Goal: Transaction & Acquisition: Purchase product/service

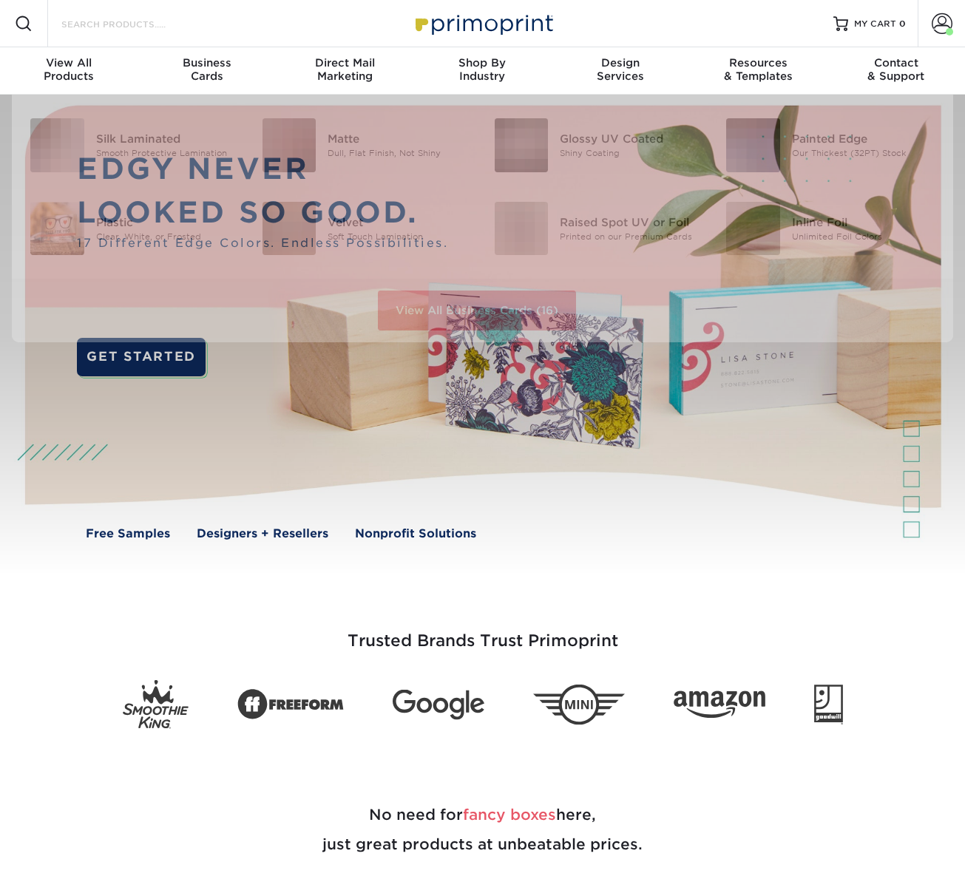
click at [161, 24] on input "Search Products" at bounding box center [132, 24] width 144 height 18
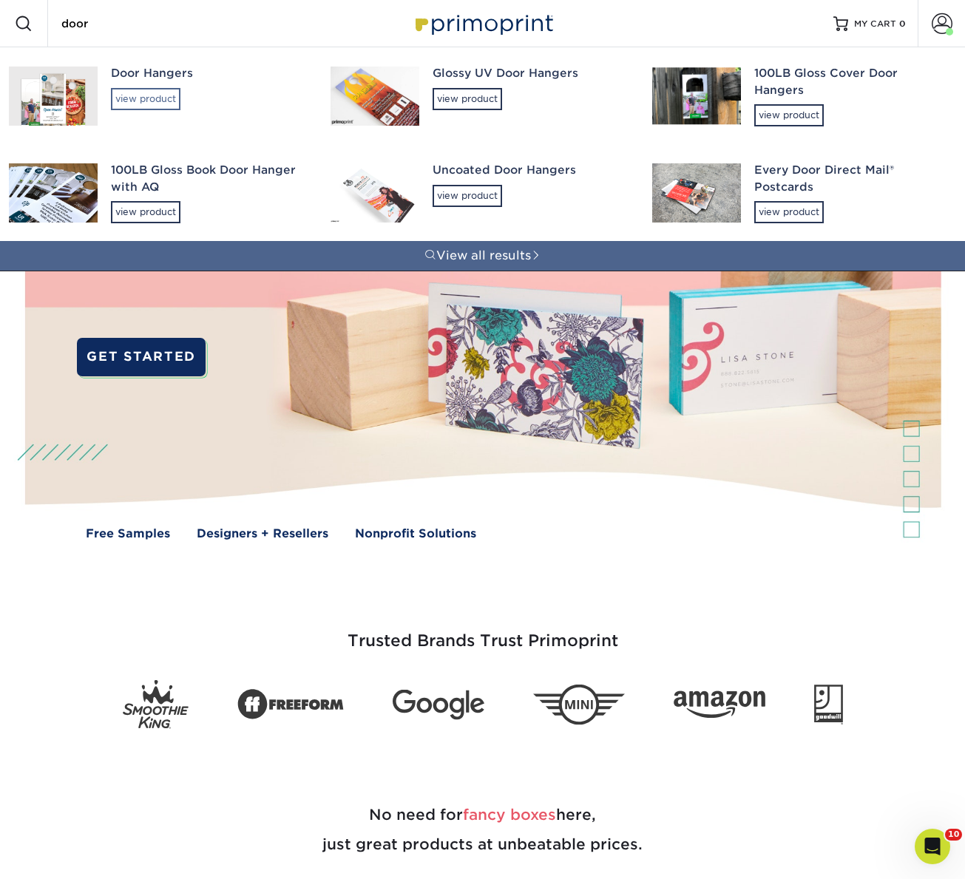
type input "door"
click at [134, 95] on div "view product" at bounding box center [146, 99] width 70 height 22
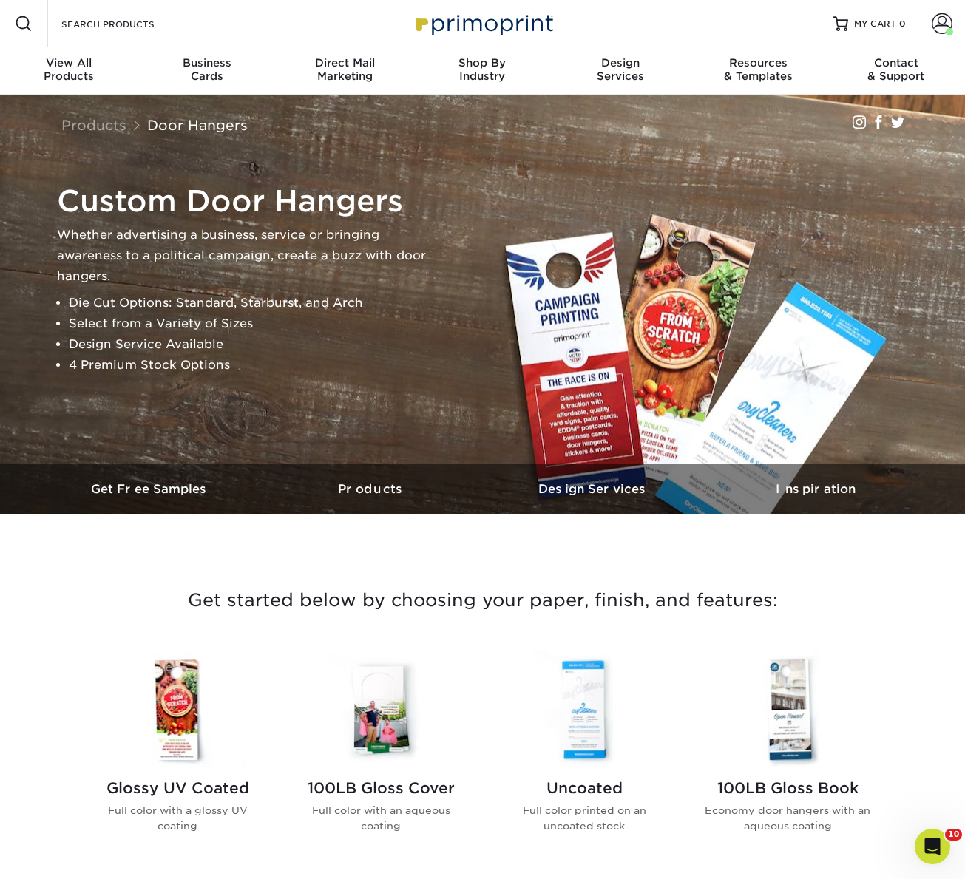
click at [194, 665] on img at bounding box center [178, 710] width 168 height 116
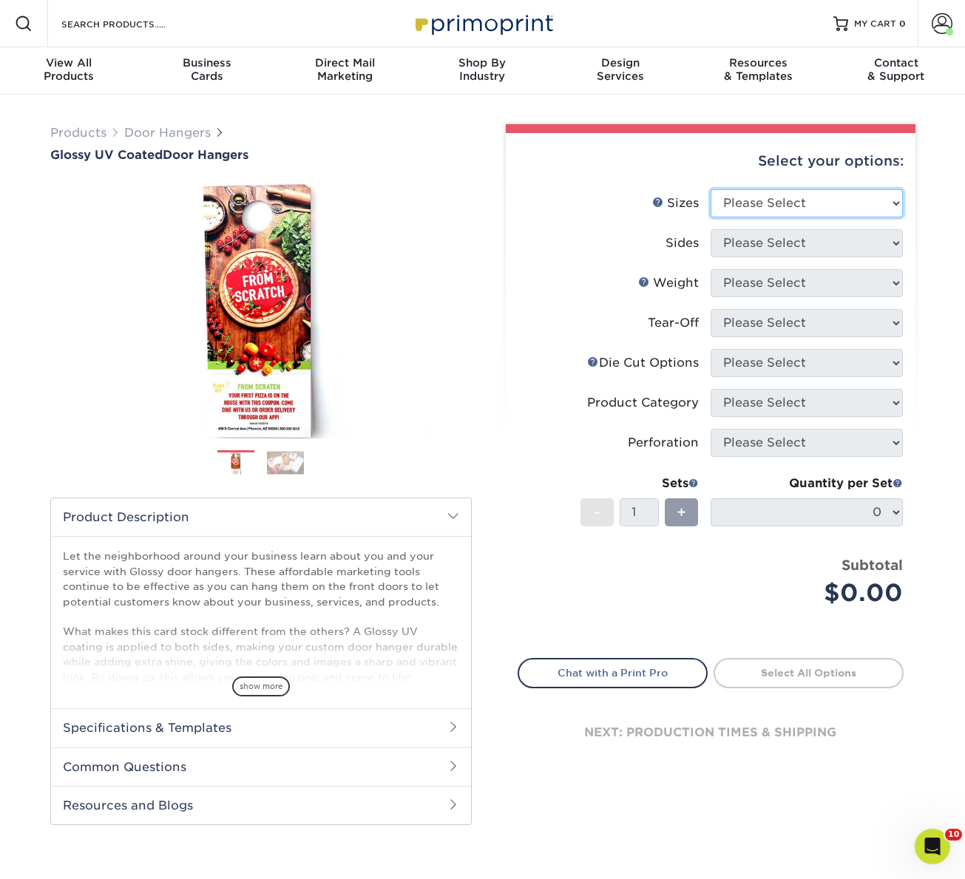
click at [728, 199] on select "Please Select 3.5" x 8.5" 3.5" x 11" 4" x 7" 4.25" x 11" 4.25" x 14"" at bounding box center [807, 203] width 192 height 28
click at [792, 210] on select "Please Select 3.5" x 8.5" 3.5" x 11" 4" x 7" 4.25" x 11" 4.25" x 14"" at bounding box center [807, 203] width 192 height 28
select select "4.25x11.00"
click at [711, 189] on select "Please Select 3.5" x 8.5" 3.5" x 11" 4" x 7" 4.25" x 11" 4.25" x 14"" at bounding box center [807, 203] width 192 height 28
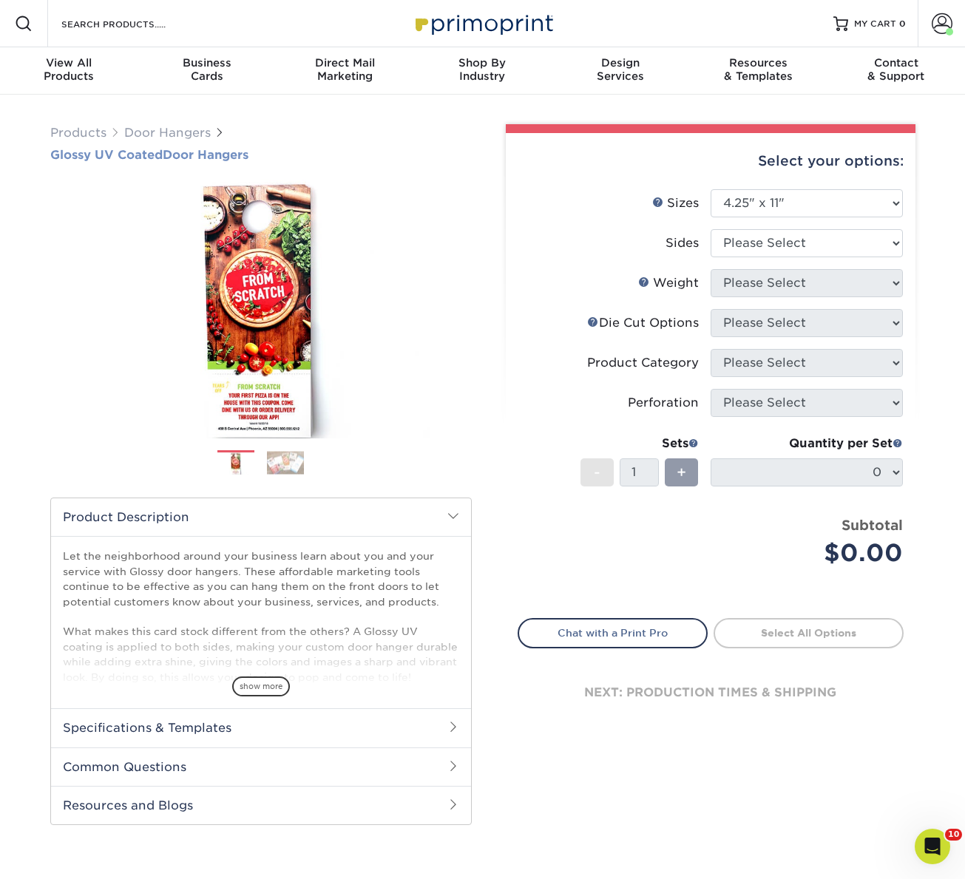
drag, startPoint x: 40, startPoint y: 153, endPoint x: 268, endPoint y: 155, distance: 227.8
click at [268, 155] on div "Products Door Hangers Glossy UV Coated Door Hangers Previous Next" at bounding box center [261, 474] width 444 height 701
copy h1 "Glossy UV Coated Door Hangers"
click at [762, 243] on select "Please Select Print Both Sides Print Front Only" at bounding box center [807, 243] width 192 height 28
click at [711, 229] on select "Please Select Print Both Sides Print Front Only" at bounding box center [807, 243] width 192 height 28
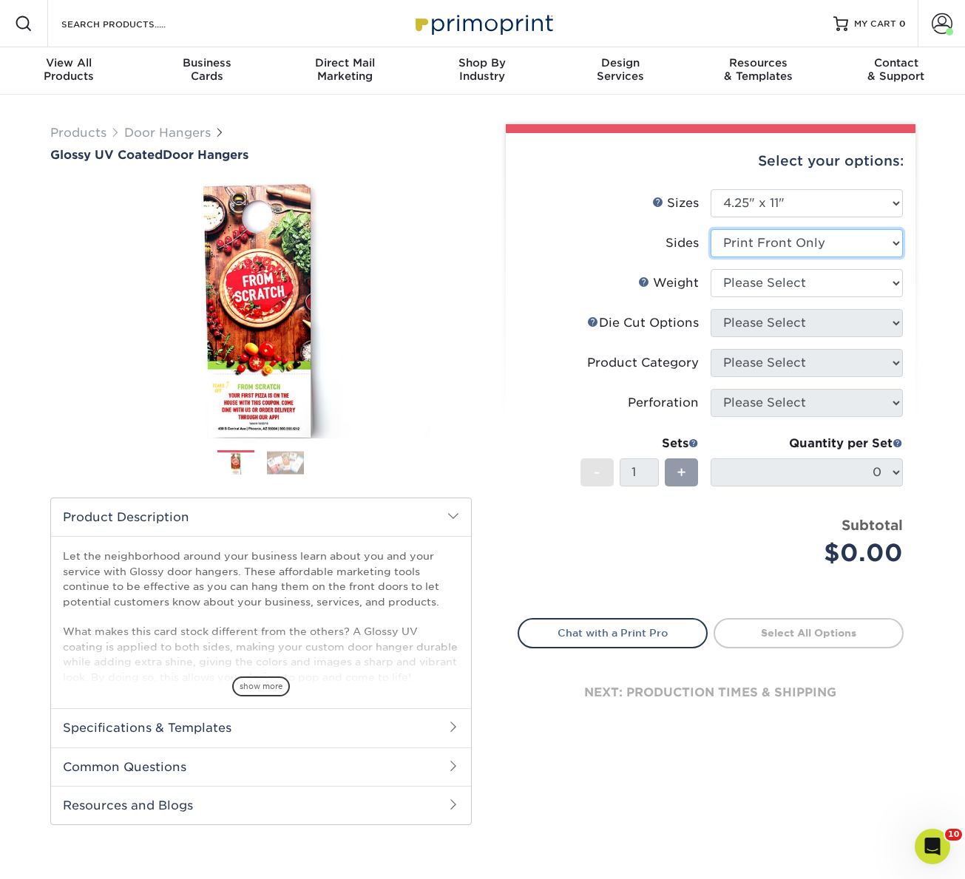
click at [765, 248] on select "Please Select Print Both Sides Print Front Only" at bounding box center [807, 243] width 192 height 28
select select "13abbda7-1d64-4f25-8bb2-c179b224825d"
click at [711, 229] on select "Please Select Print Both Sides Print Front Only" at bounding box center [807, 243] width 192 height 28
click at [754, 281] on select "Please Select 16PT 14PT" at bounding box center [807, 283] width 192 height 28
select select "14PT"
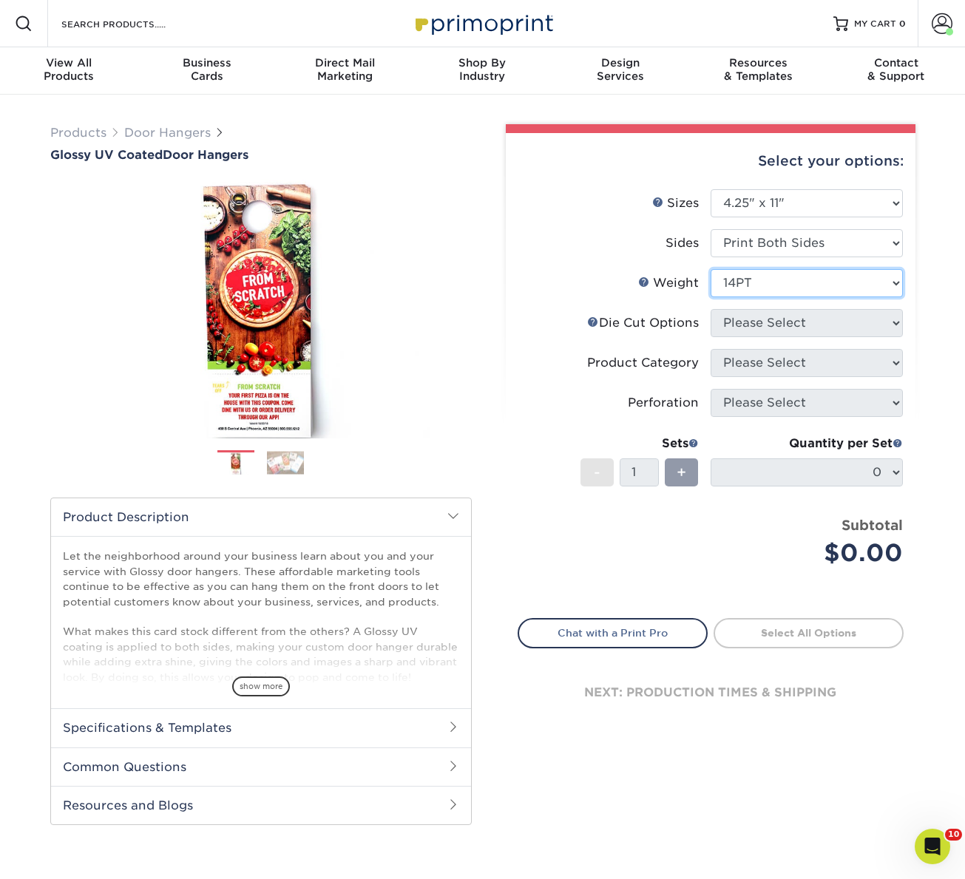
click at [711, 269] on select "Please Select 16PT 14PT" at bounding box center [807, 283] width 192 height 28
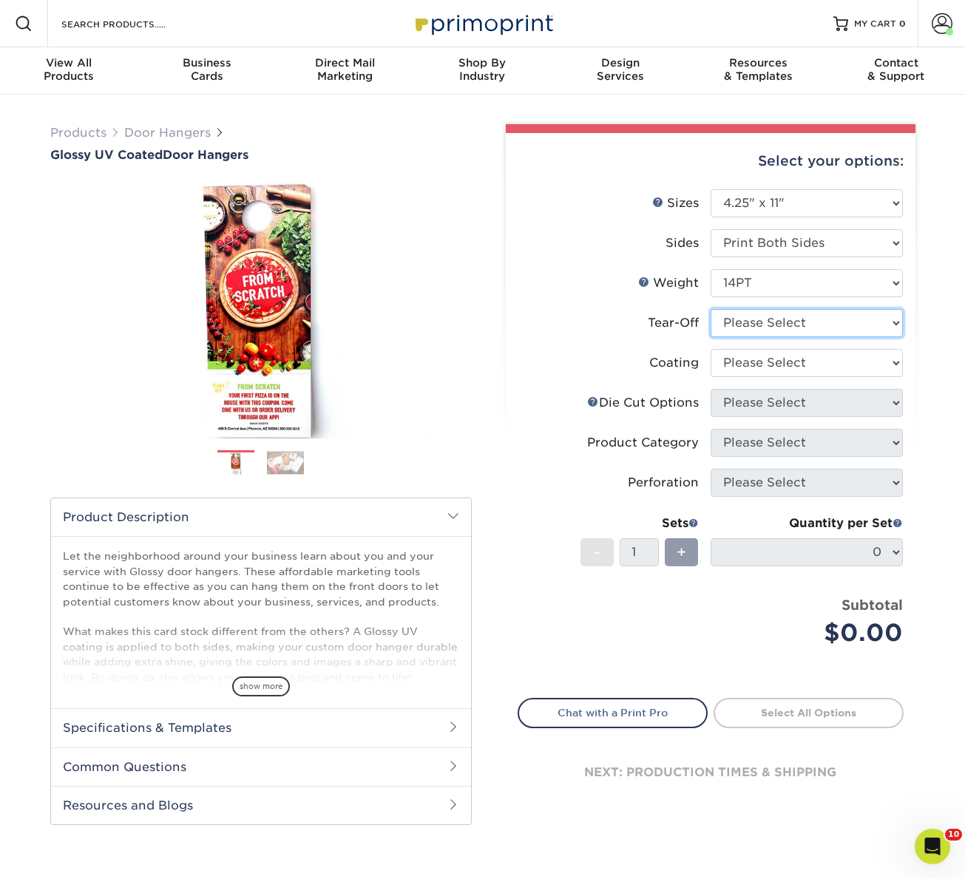
click at [766, 326] on select "Please Select Yes No" at bounding box center [807, 323] width 192 height 28
select select "0"
click at [711, 309] on select "Please Select Yes No" at bounding box center [807, 323] width 192 height 28
click at [764, 328] on select "Please Select Yes No" at bounding box center [807, 323] width 192 height 28
click at [743, 368] on select at bounding box center [807, 363] width 192 height 28
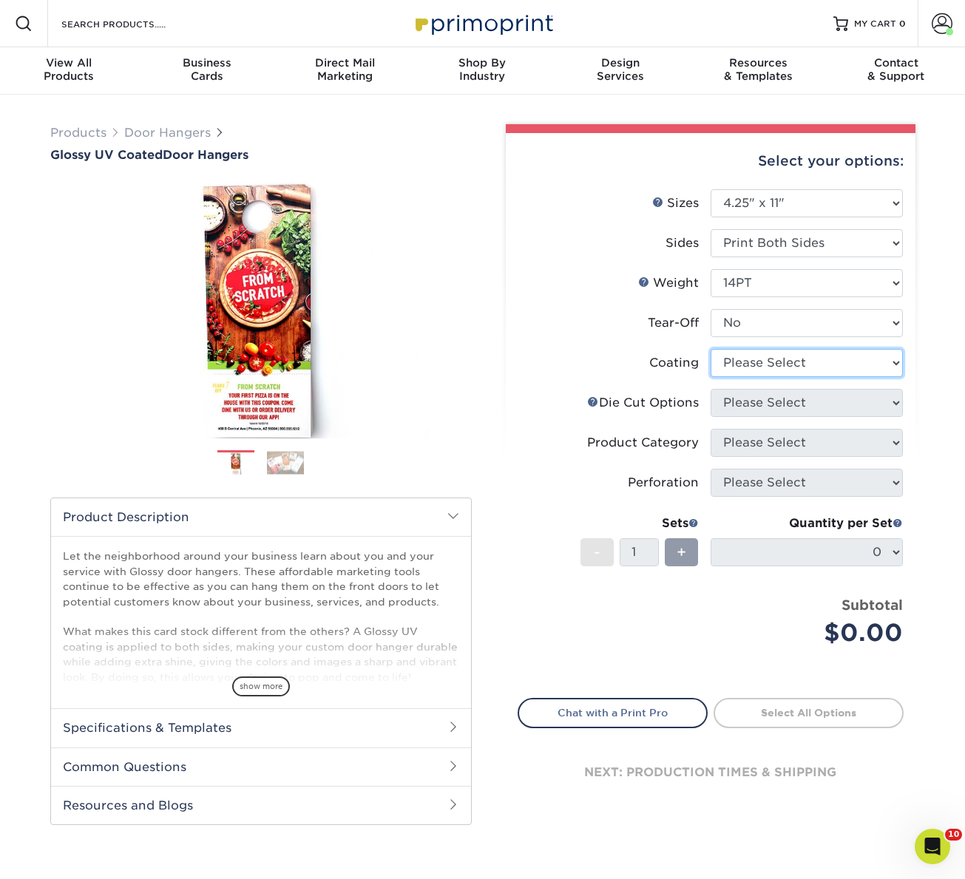
select select "ae367451-b2b8-45df-a344-0f05b6a12993"
click at [711, 349] on select at bounding box center [807, 363] width 192 height 28
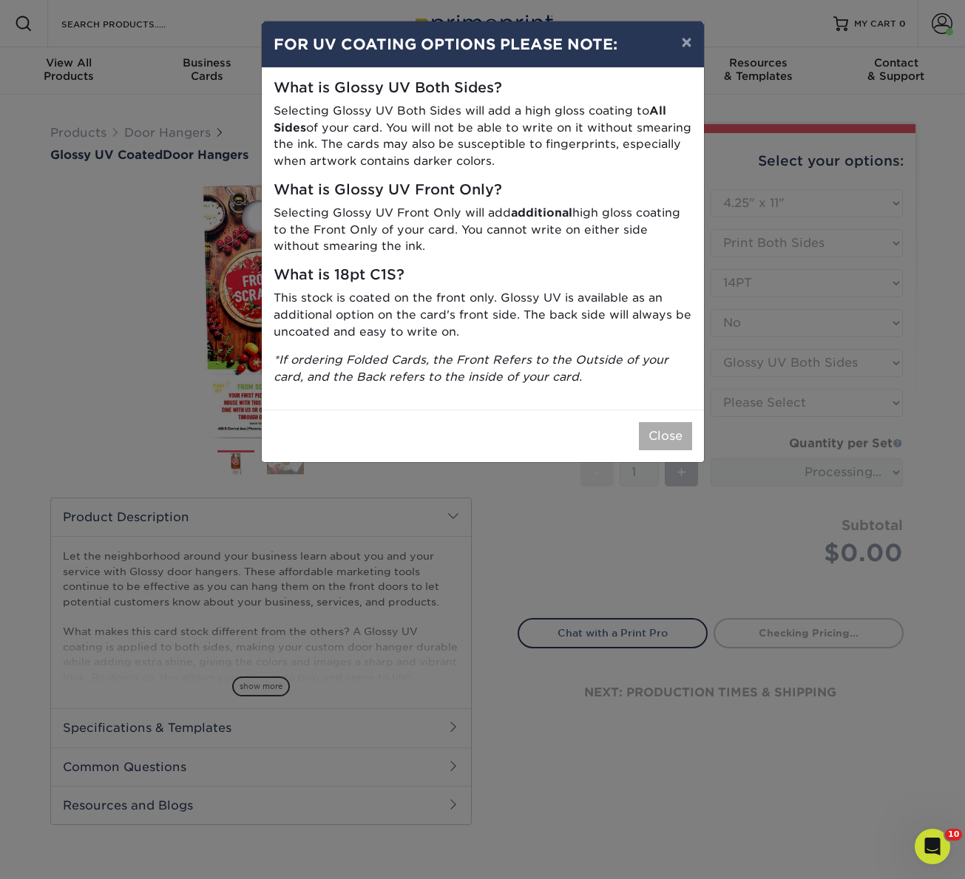
drag, startPoint x: 643, startPoint y: 457, endPoint x: 655, endPoint y: 444, distance: 17.8
click at [646, 453] on div "Close" at bounding box center [483, 436] width 442 height 53
click at [655, 444] on button "Close" at bounding box center [665, 436] width 53 height 28
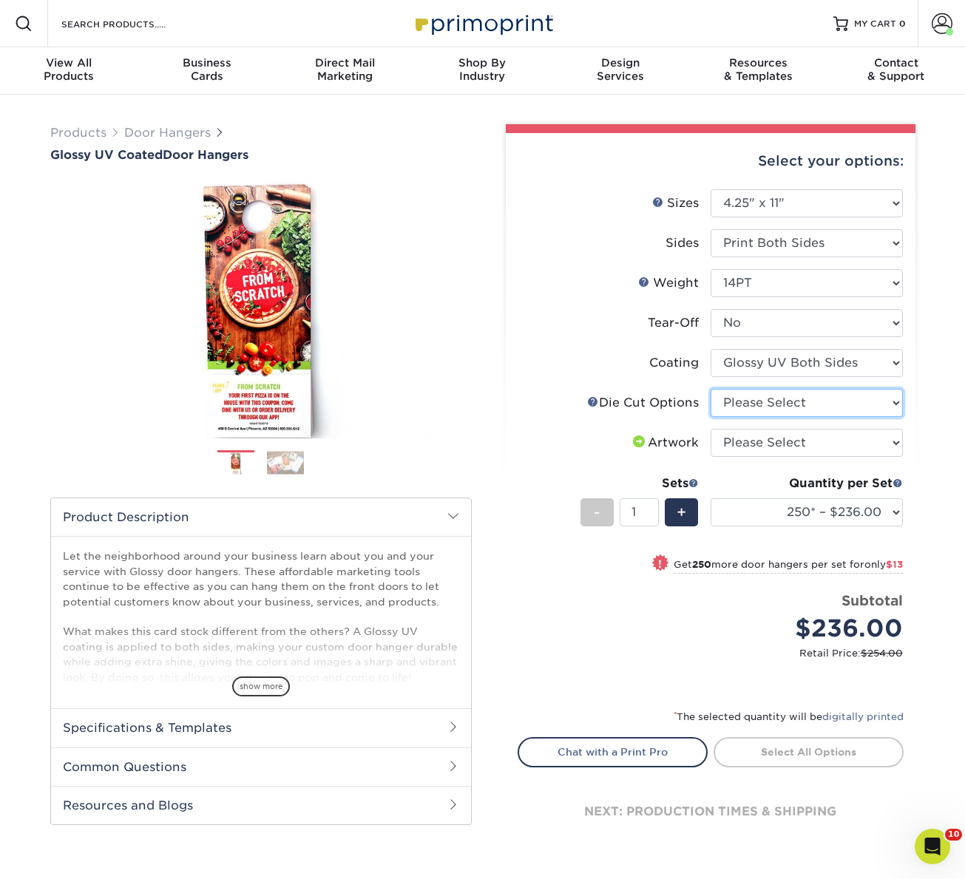
click at [746, 405] on select "Please Select Standard Die Cut Arch Die Cut Starburst Die Cut" at bounding box center [807, 403] width 192 height 28
select select "fe6a4ed8-5803-433c-b773-a25a7b955e98"
click at [711, 389] on select "Please Select Standard Die Cut Arch Die Cut Starburst Die Cut" at bounding box center [807, 403] width 192 height 28
click at [754, 437] on select "Please Select I will upload files I need a design - $100" at bounding box center [807, 443] width 192 height 28
select select "upload"
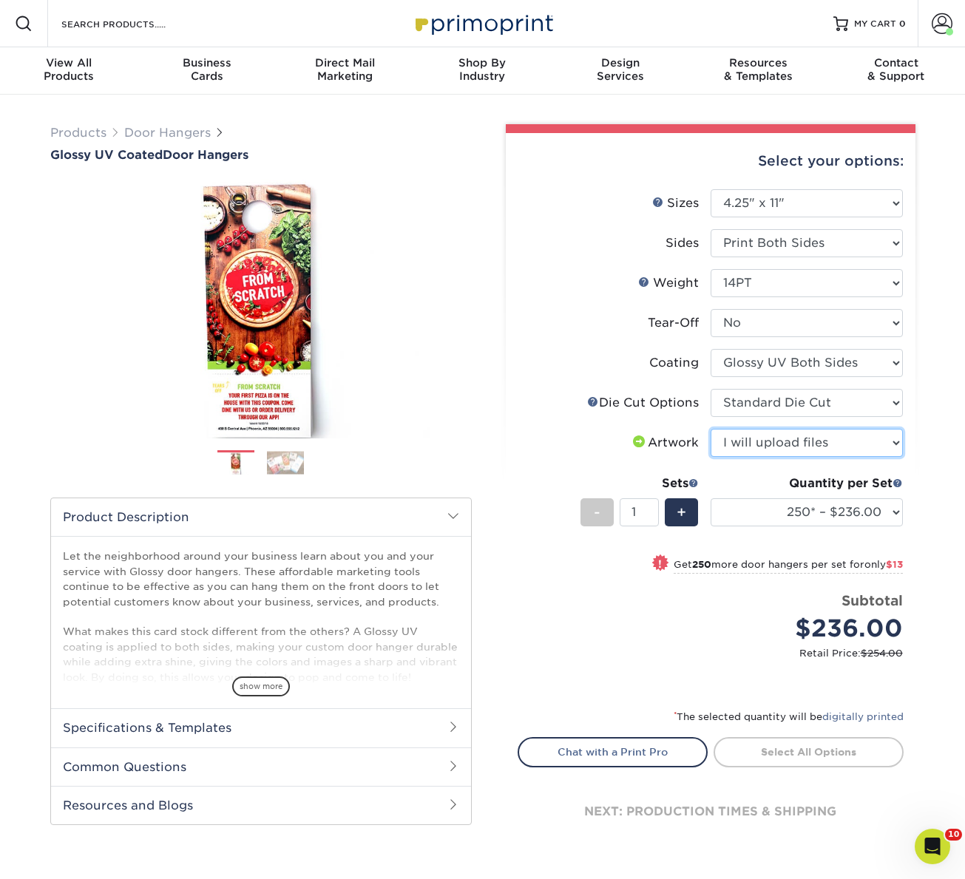
click at [711, 429] on select "Please Select I will upload files I need a design - $100" at bounding box center [807, 443] width 192 height 28
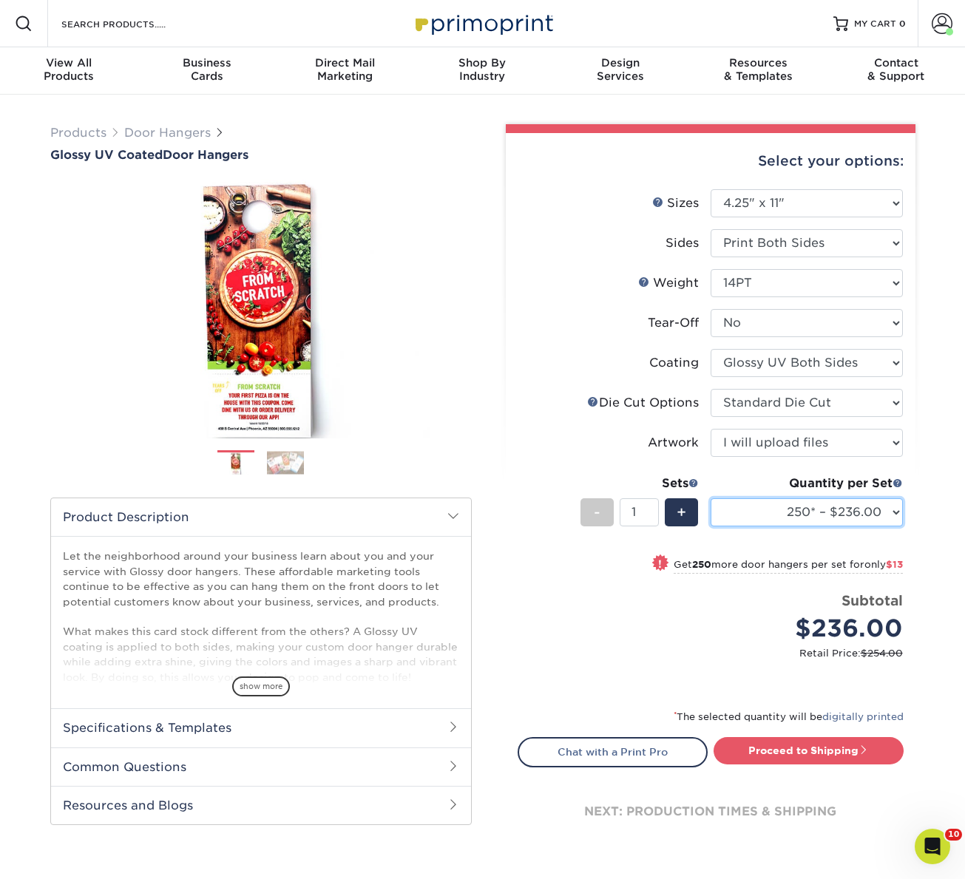
click at [806, 507] on select "250* – $236.00 500 – $249.00 1000 – $277.00 2500 – $424.00 5000 – $721.00 10000…" at bounding box center [807, 512] width 192 height 28
click at [791, 521] on select "250* – $236.00 500 – $249.00 1000 – $277.00 2500 – $424.00 5000 – $721.00 10000…" at bounding box center [807, 512] width 192 height 28
click at [711, 498] on select "250* – $236.00 500 – $249.00 1000 – $277.00 2500 – $424.00 5000 – $721.00 10000…" at bounding box center [807, 512] width 192 height 28
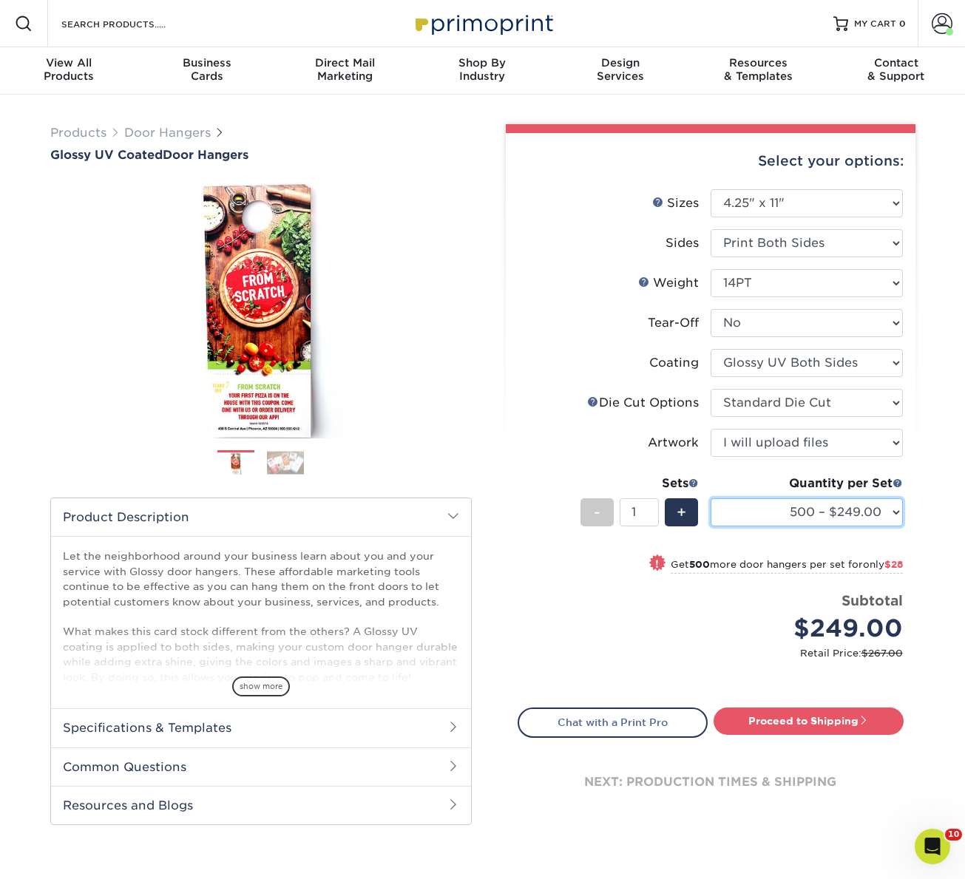
click at [777, 521] on select "250* – $236.00 500 – $249.00 1000 – $277.00 2500 – $424.00 5000 – $721.00 10000…" at bounding box center [807, 512] width 192 height 28
click at [711, 498] on select "250* – $236.00 500 – $249.00 1000 – $277.00 2500 – $424.00 5000 – $721.00 10000…" at bounding box center [807, 512] width 192 height 28
click at [790, 512] on select "250* – $236.00 500 – $249.00 1000 – $277.00 2500 – $424.00 5000 – $721.00 10000…" at bounding box center [807, 512] width 192 height 28
click at [711, 498] on select "250* – $236.00 500 – $249.00 1000 – $277.00 2500 – $424.00 5000 – $721.00 10000…" at bounding box center [807, 512] width 192 height 28
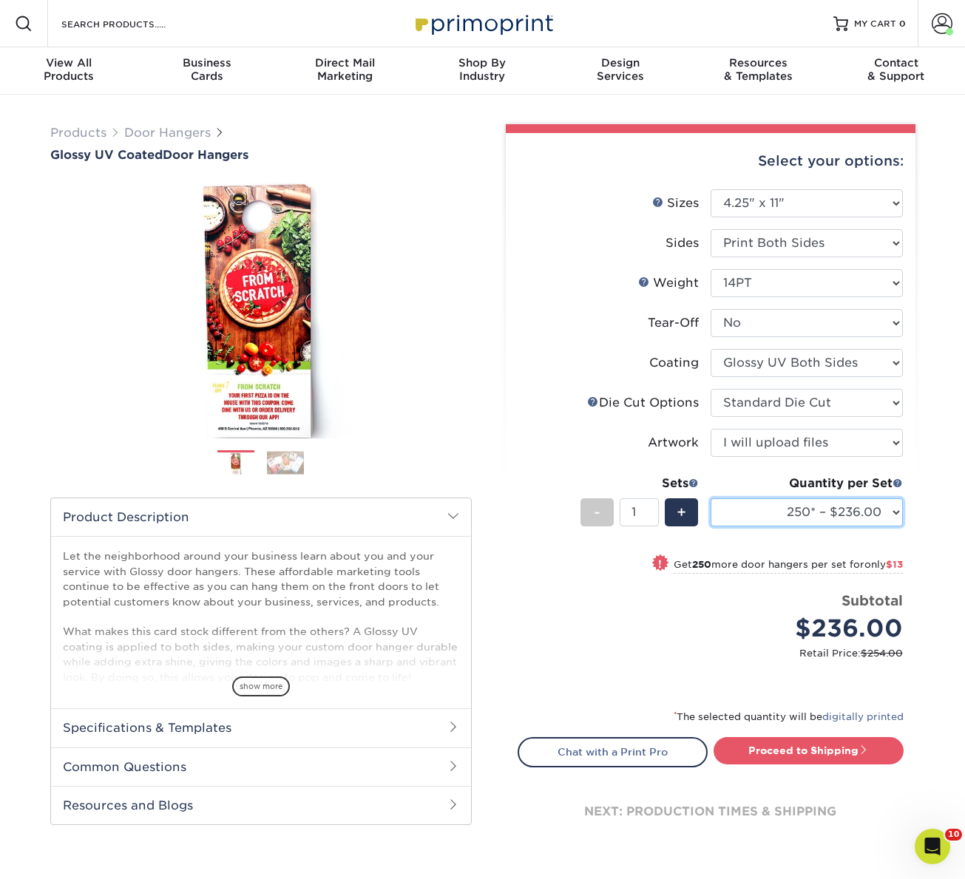
click at [799, 512] on select "250* – $236.00 500 – $249.00 1000 – $277.00 2500 – $424.00 5000 – $721.00 10000…" at bounding box center [807, 512] width 192 height 28
click at [711, 498] on select "250* – $236.00 500 – $249.00 1000 – $277.00 2500 – $424.00 5000 – $721.00 10000…" at bounding box center [807, 512] width 192 height 28
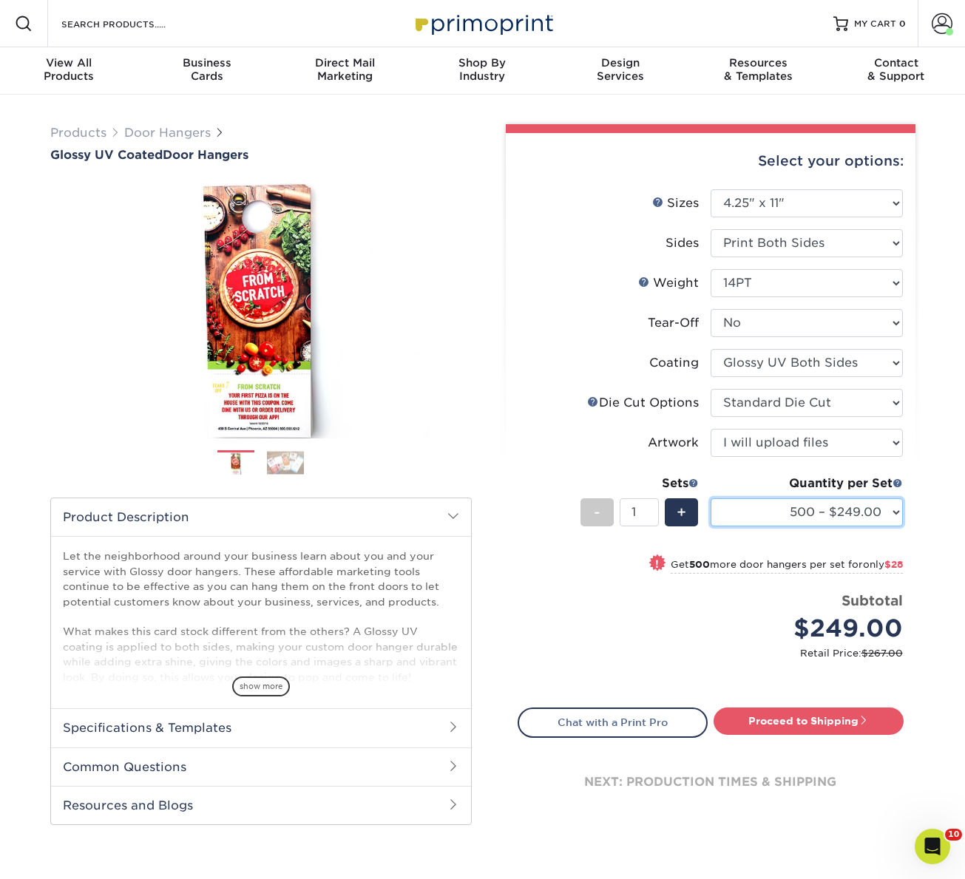
click at [778, 524] on select "250* – $236.00 500 – $249.00 1000 – $277.00 2500 – $424.00 5000 – $721.00 10000…" at bounding box center [807, 512] width 192 height 28
click at [711, 498] on select "250* – $236.00 500 – $249.00 1000 – $277.00 2500 – $424.00 5000 – $721.00 10000…" at bounding box center [807, 512] width 192 height 28
click at [755, 514] on select "250* – $236.00 500 – $249.00 1000 – $277.00 2500 – $424.00 5000 – $721.00 10000…" at bounding box center [807, 512] width 192 height 28
select select "1000 – $277.00"
click at [711, 498] on select "250* – $236.00 500 – $249.00 1000 – $277.00 2500 – $424.00 5000 – $721.00 10000…" at bounding box center [807, 512] width 192 height 28
